Goal: Task Accomplishment & Management: Manage account settings

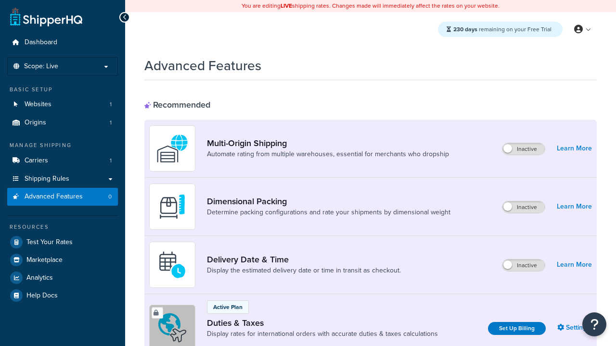
scroll to position [312, 0]
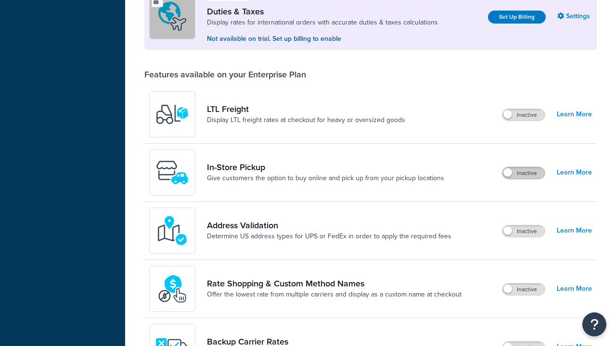
click at [523, 173] on label "Inactive" at bounding box center [523, 173] width 42 height 12
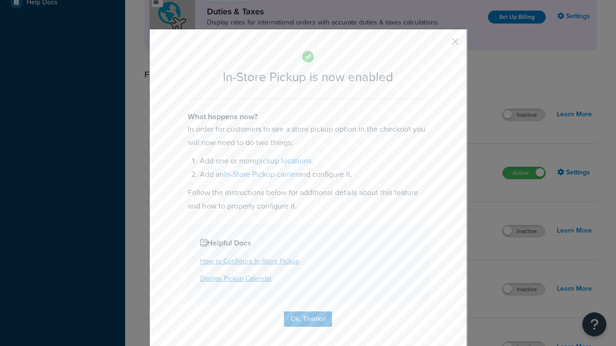
click at [441, 45] on button "button" at bounding box center [441, 45] width 2 height 2
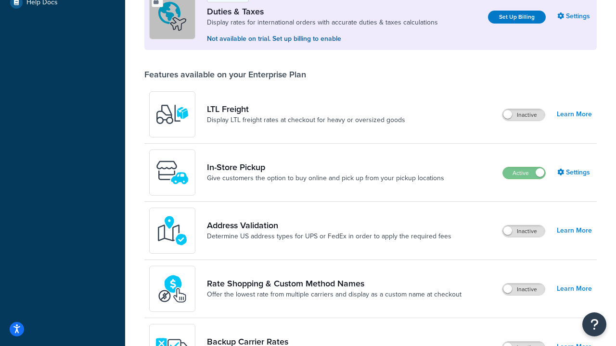
scroll to position [293, 0]
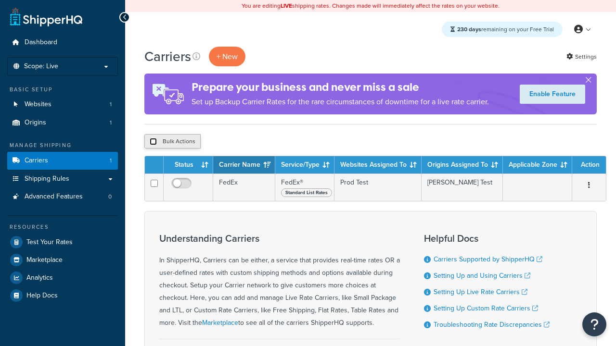
click at [153, 142] on input "checkbox" at bounding box center [153, 141] width 7 height 7
checkbox input "true"
click at [0, 0] on button "Delete" at bounding box center [0, 0] width 0 height 0
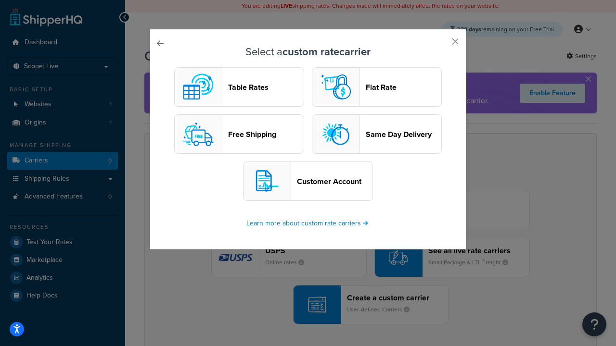
click at [239, 87] on header "Table Rates" at bounding box center [266, 87] width 76 height 9
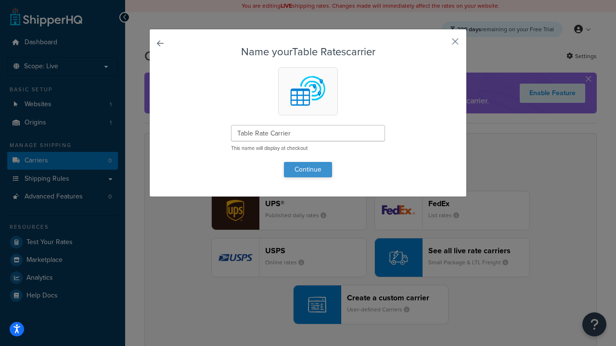
type input "Table Rate Carrier"
click at [308, 169] on button "Continue" at bounding box center [308, 169] width 48 height 15
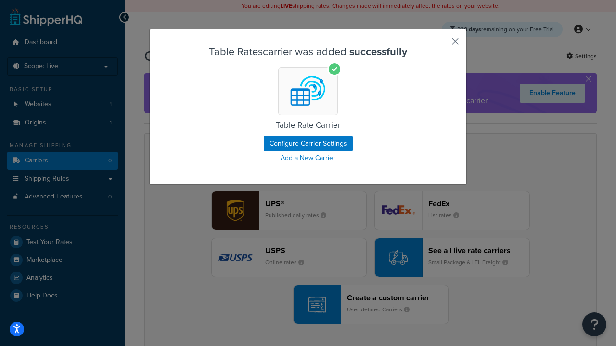
click at [441, 45] on button "button" at bounding box center [441, 45] width 2 height 2
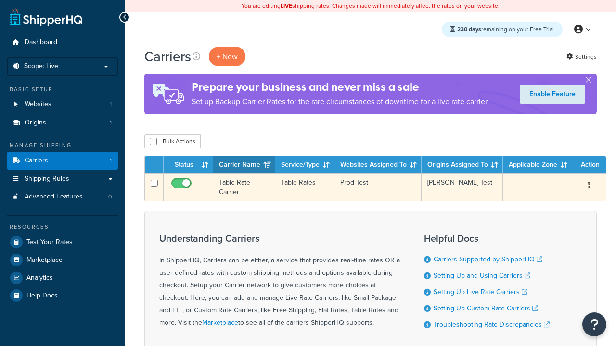
click at [589, 186] on icon "button" at bounding box center [589, 185] width 2 height 7
click at [0, 0] on link "Edit" at bounding box center [0, 0] width 0 height 0
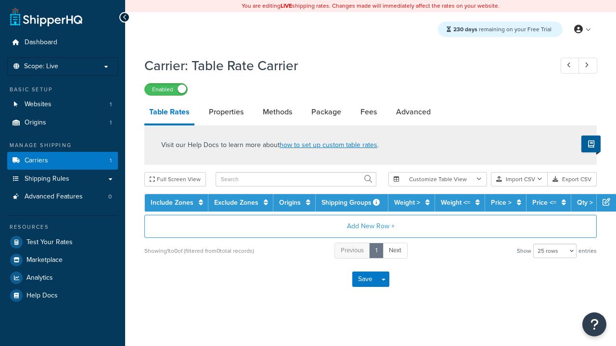
select select "25"
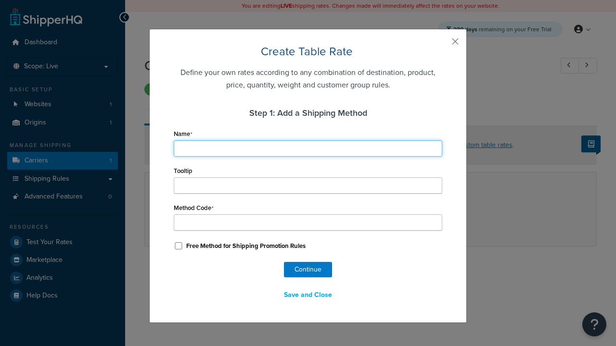
type input "Ground"
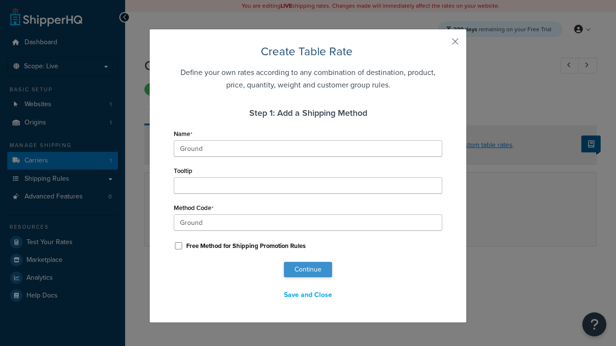
click at [308, 270] on button "Continue" at bounding box center [308, 269] width 48 height 15
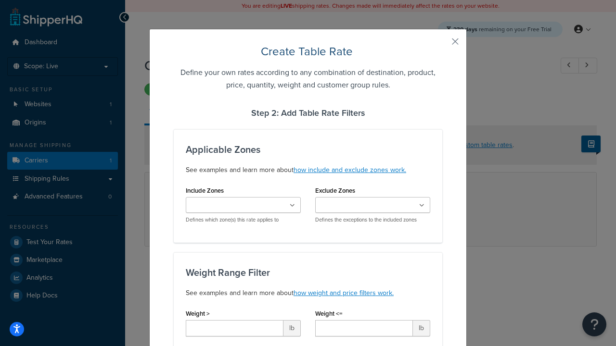
type input "10"
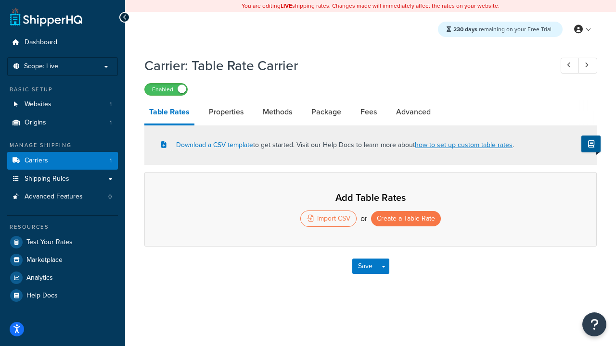
select select "25"
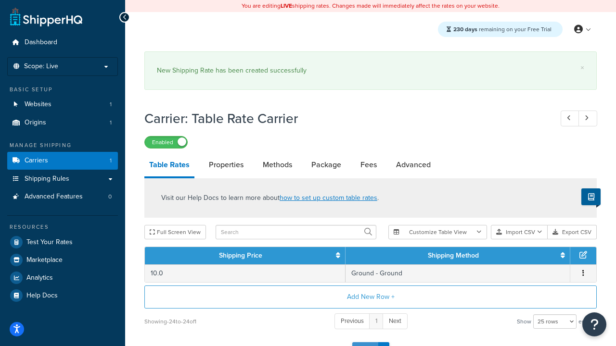
click at [365, 342] on button "Save" at bounding box center [365, 349] width 26 height 15
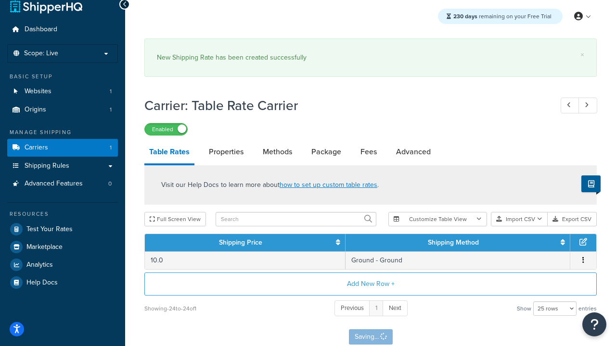
scroll to position [0, 0]
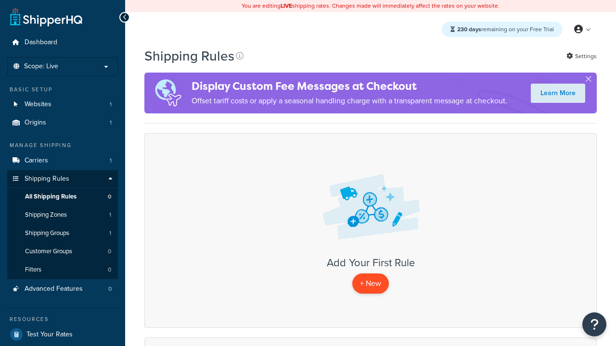
click at [370, 284] on p "+ New" at bounding box center [370, 284] width 37 height 20
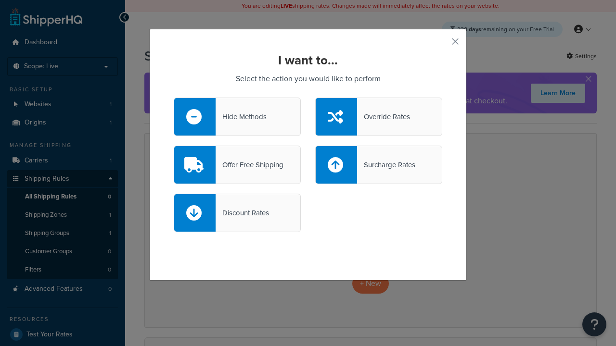
click at [379, 117] on div "Override Rates" at bounding box center [383, 116] width 53 height 13
click at [0, 0] on input "Override Rates" at bounding box center [0, 0] width 0 height 0
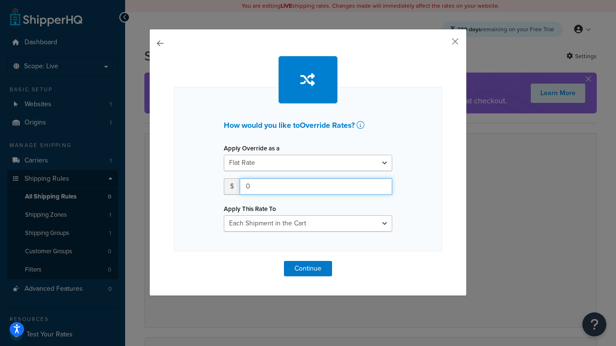
type input "100"
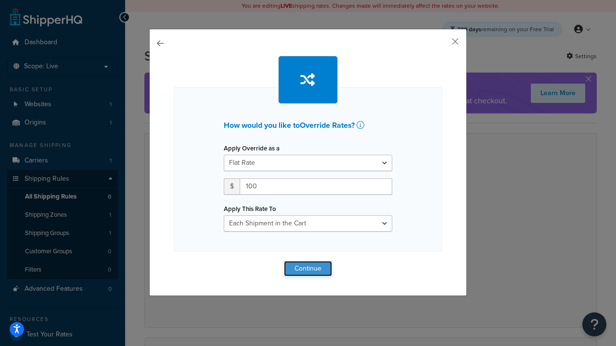
click at [308, 268] on button "Continue" at bounding box center [308, 268] width 48 height 15
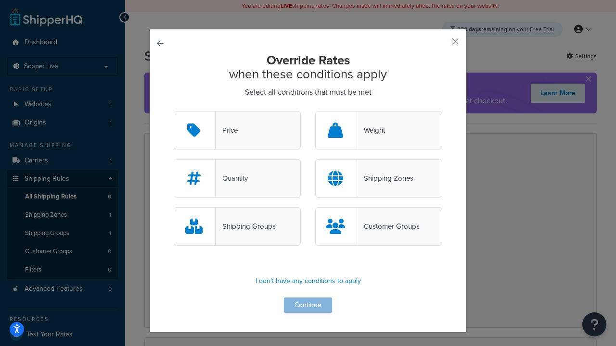
click at [237, 131] on div "Price" at bounding box center [226, 130] width 22 height 13
click at [0, 0] on input "Price" at bounding box center [0, 0] width 0 height 0
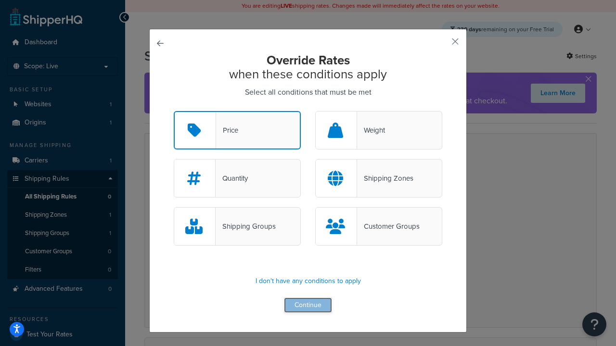
click at [308, 306] on button "Continue" at bounding box center [308, 305] width 48 height 15
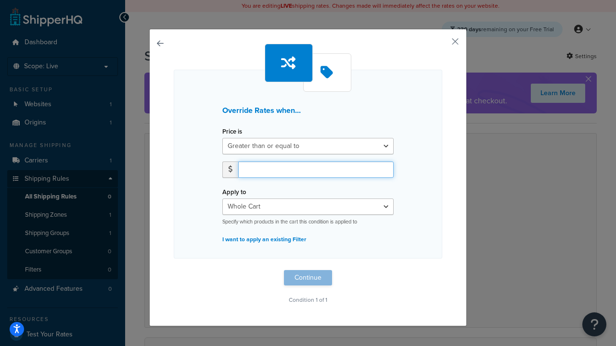
click at [316, 169] on input "number" at bounding box center [315, 170] width 155 height 16
type input "100"
click at [308, 278] on button "Continue" at bounding box center [308, 277] width 48 height 15
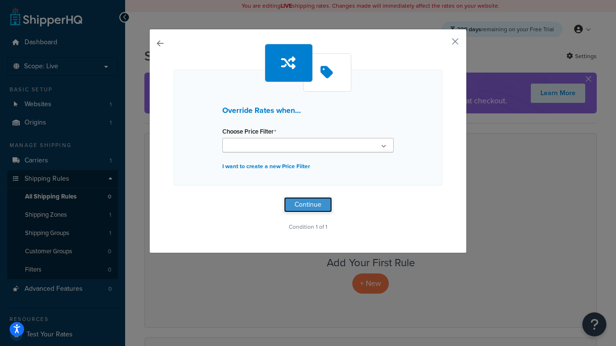
click at [308, 205] on button "Continue" at bounding box center [308, 204] width 48 height 15
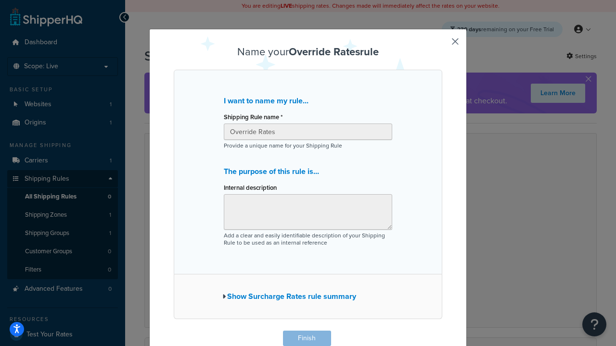
scroll to position [0, 0]
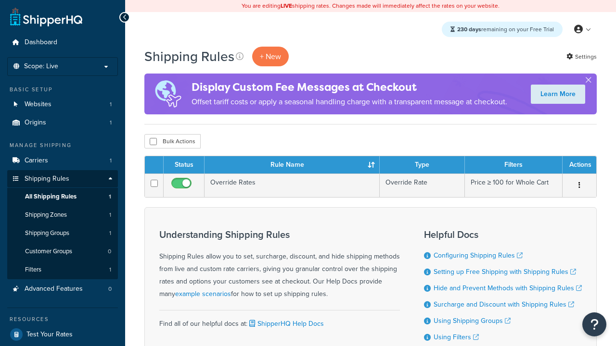
click at [184, 165] on th "Status" at bounding box center [184, 164] width 41 height 17
click at [291, 165] on th "Rule Name" at bounding box center [291, 164] width 175 height 17
click at [422, 165] on th "Type" at bounding box center [421, 164] width 85 height 17
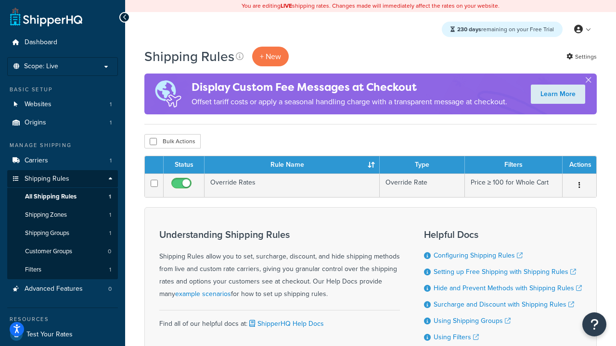
click at [422, 165] on th "Type" at bounding box center [421, 164] width 85 height 17
click at [513, 165] on th "Filters" at bounding box center [514, 164] width 98 height 17
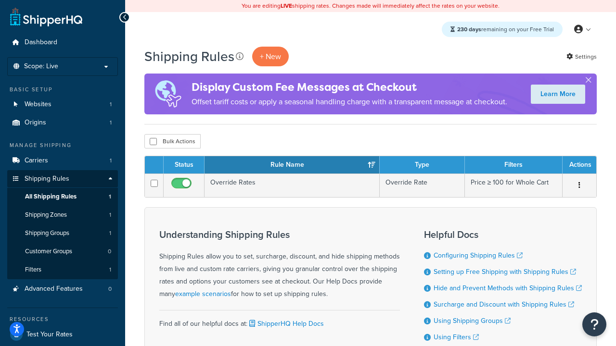
click at [579, 165] on th "Actions" at bounding box center [579, 164] width 34 height 17
click at [240, 56] on icon at bounding box center [240, 56] width 8 height 8
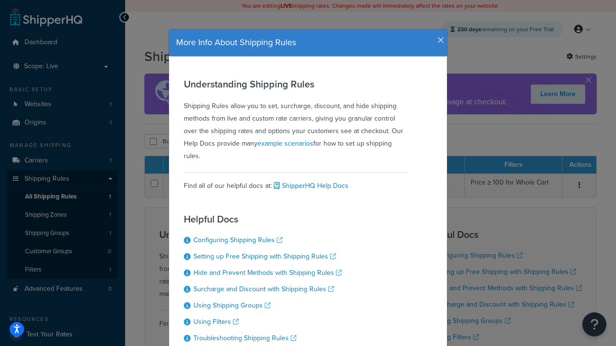
click at [438, 37] on icon "button" at bounding box center [440, 40] width 7 height 9
